Goal: Information Seeking & Learning: Learn about a topic

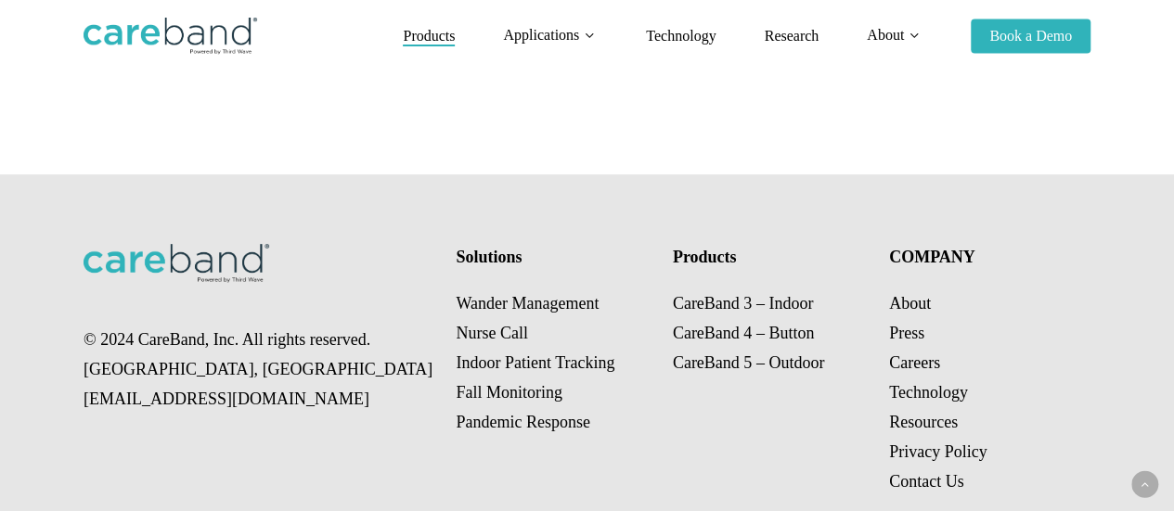
scroll to position [3898, 0]
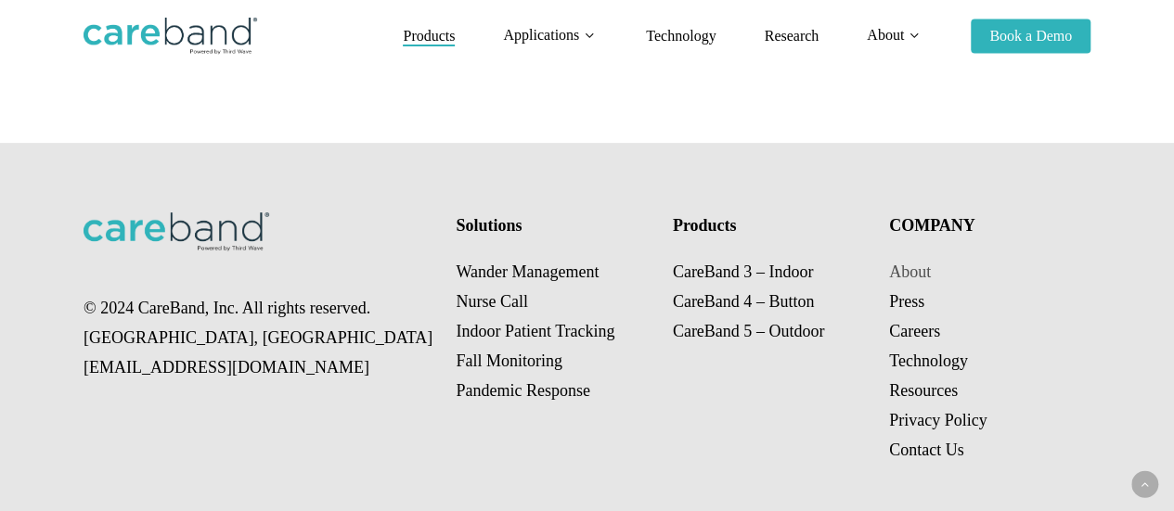
click at [915, 263] on link "About" at bounding box center [910, 272] width 42 height 19
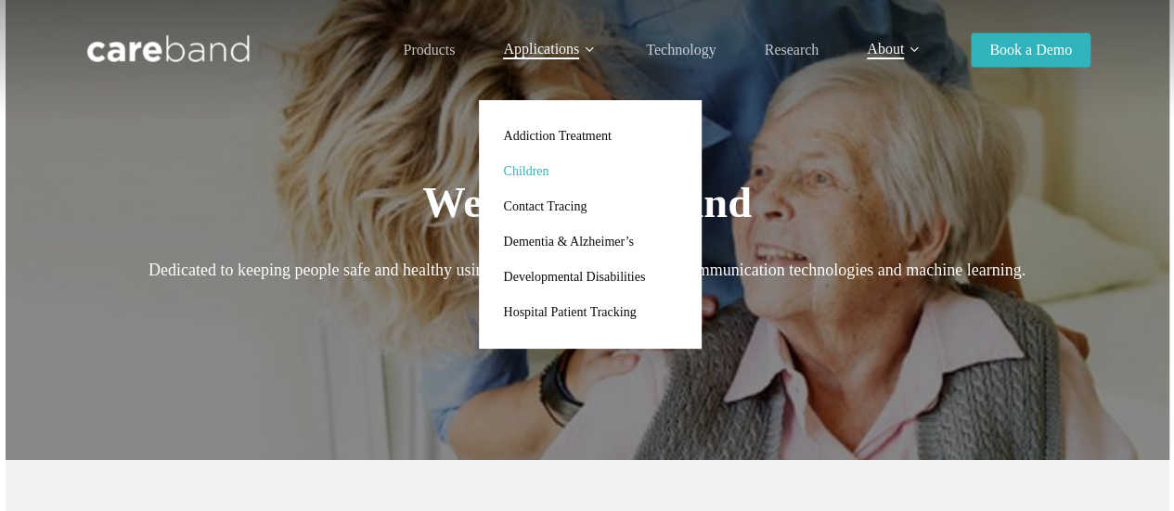
click at [537, 169] on span "Children" at bounding box center [525, 171] width 45 height 14
